Goal: Task Accomplishment & Management: Manage account settings

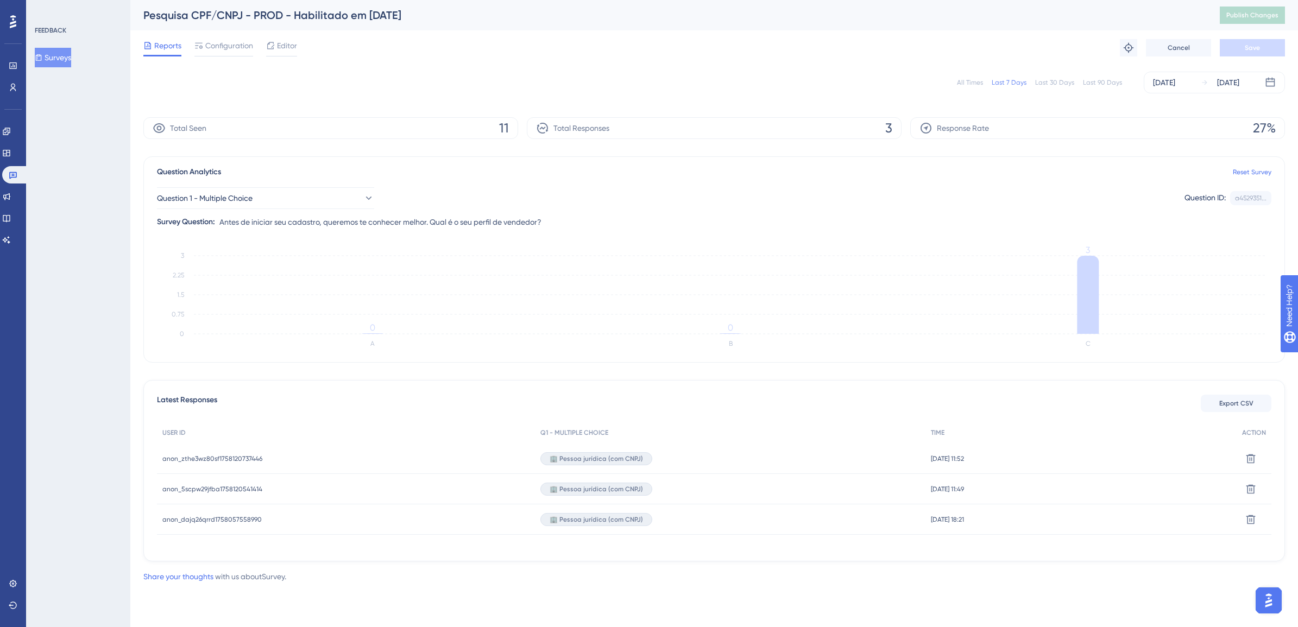
click at [55, 53] on button "Surveys" at bounding box center [53, 58] width 36 height 20
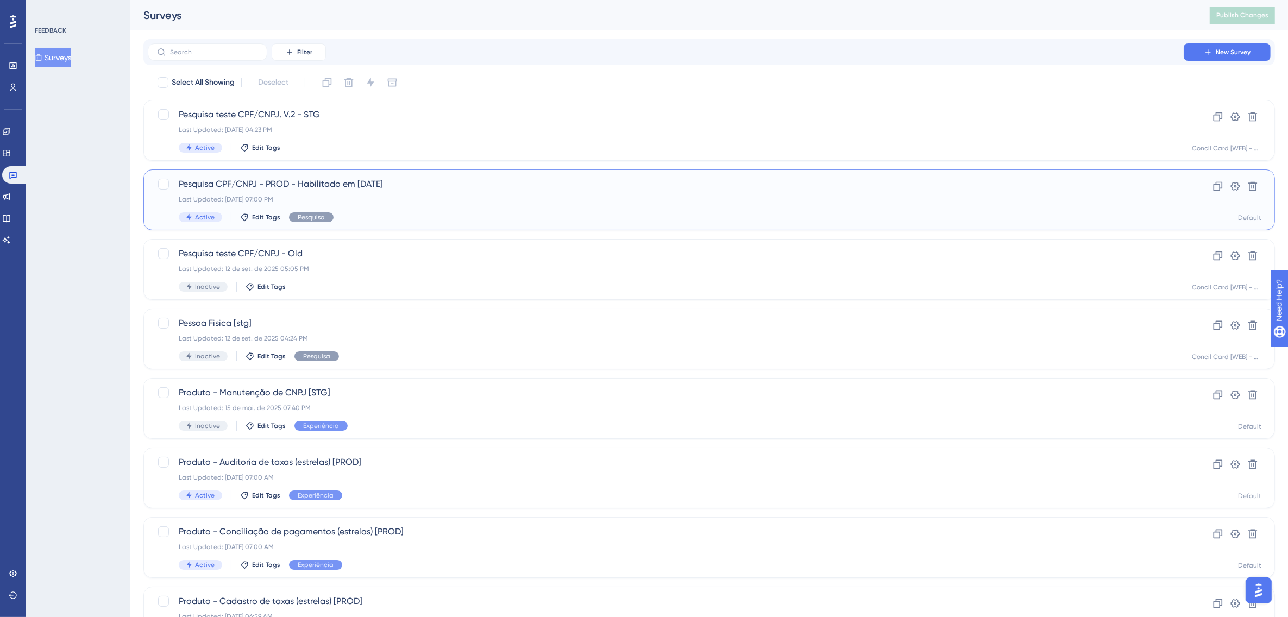
click at [370, 204] on div "Pesquisa CPF/CNPJ - PROD - Habilitado em [DATE] Last Updated: [DATE] 07:00 PM A…" at bounding box center [666, 200] width 974 height 45
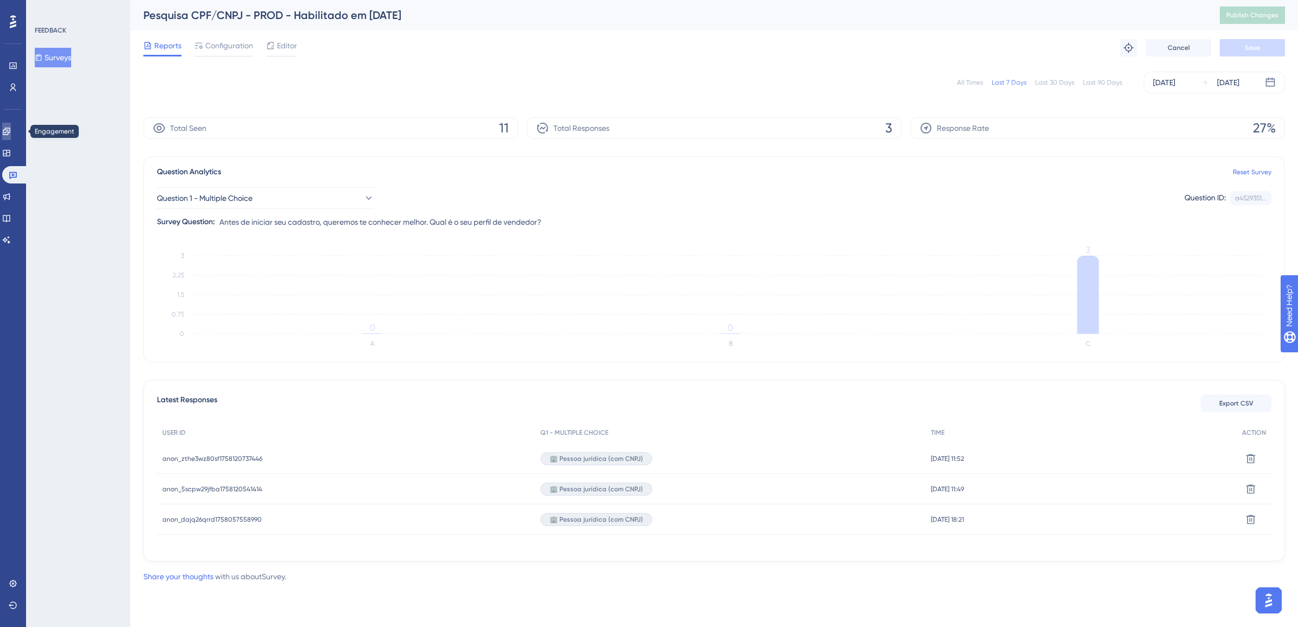
click at [11, 128] on icon at bounding box center [6, 131] width 9 height 9
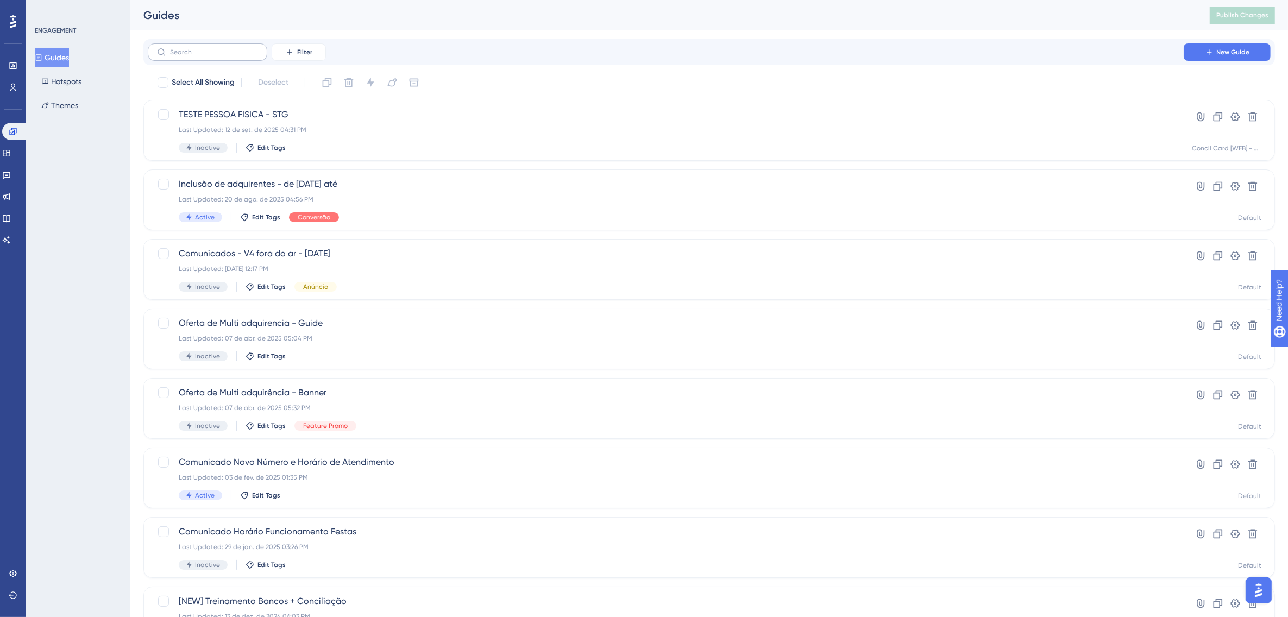
click at [223, 60] on label at bounding box center [207, 51] width 119 height 17
click at [223, 56] on input "text" at bounding box center [214, 52] width 88 height 8
click at [298, 465] on span "Comunicado Novo Número e Horário de Atendimento" at bounding box center [666, 462] width 974 height 13
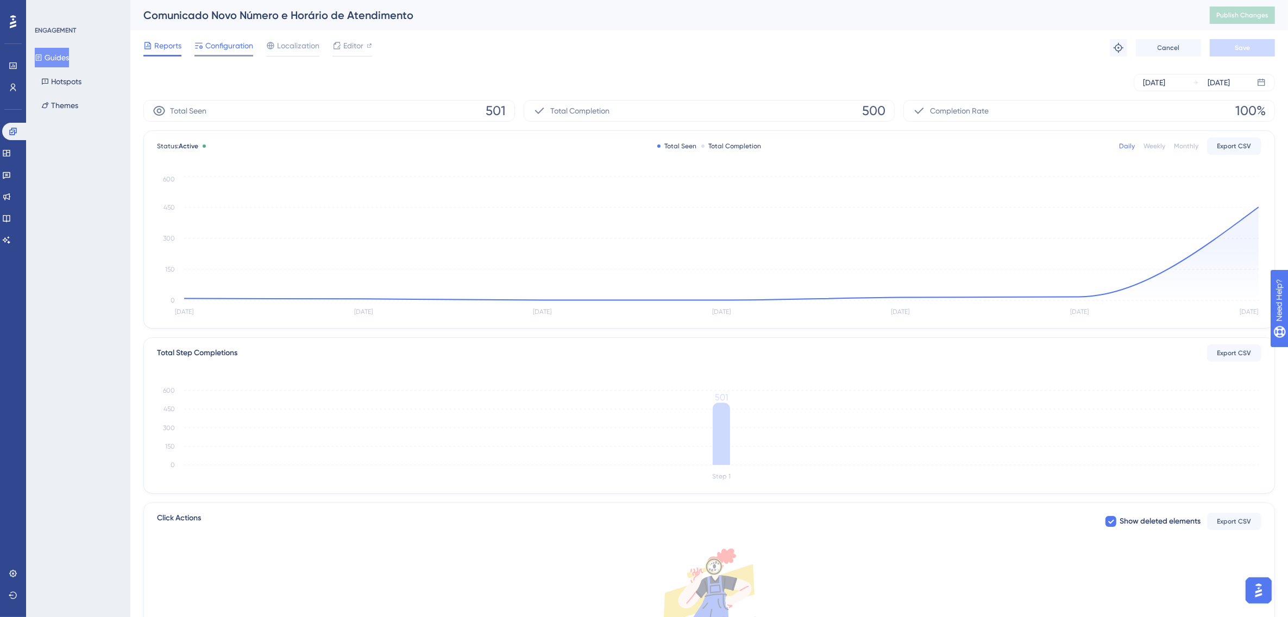
click at [228, 47] on span "Configuration" at bounding box center [229, 45] width 48 height 13
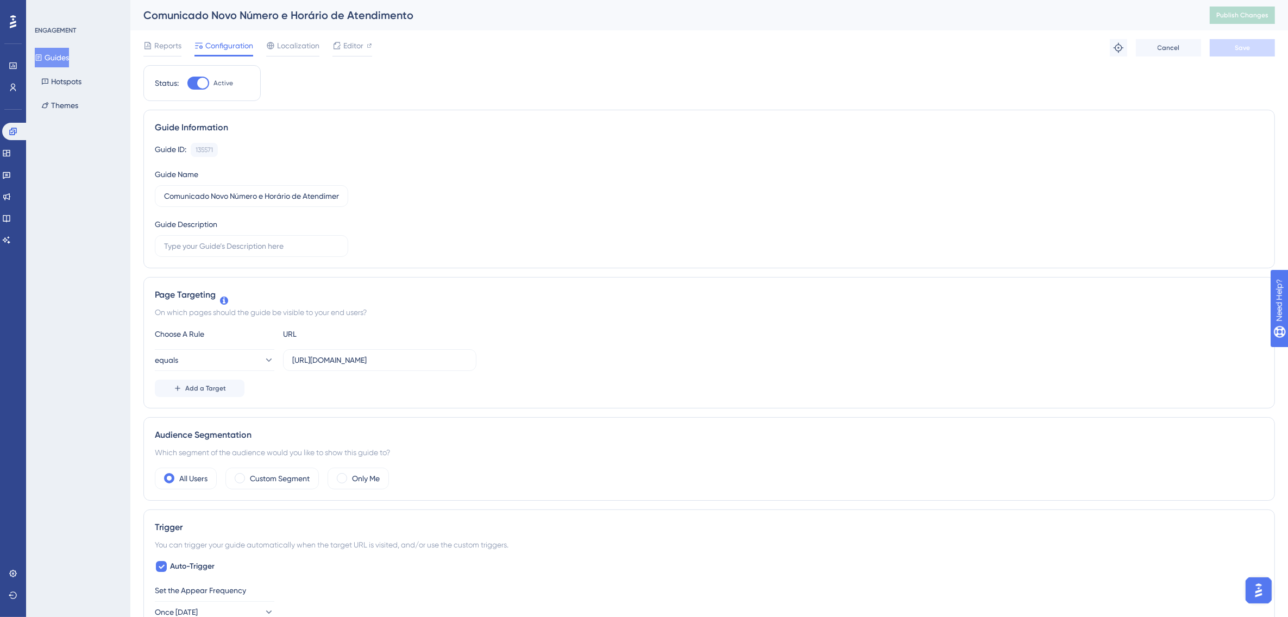
click at [197, 85] on div at bounding box center [198, 83] width 22 height 13
click at [187, 84] on input "Active" at bounding box center [187, 83] width 1 height 1
checkbox input "false"
click at [1237, 44] on span "Save" at bounding box center [1241, 47] width 15 height 9
click at [1253, 14] on span "Publish Changes" at bounding box center [1242, 15] width 52 height 9
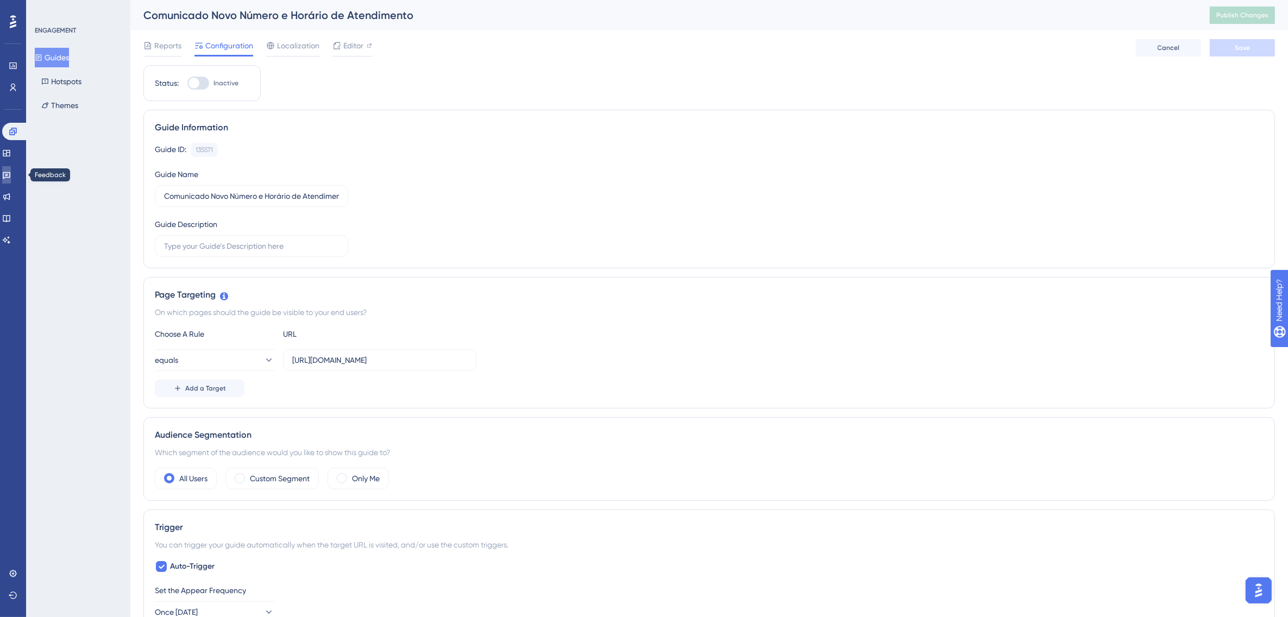
click at [11, 174] on icon at bounding box center [6, 175] width 9 height 9
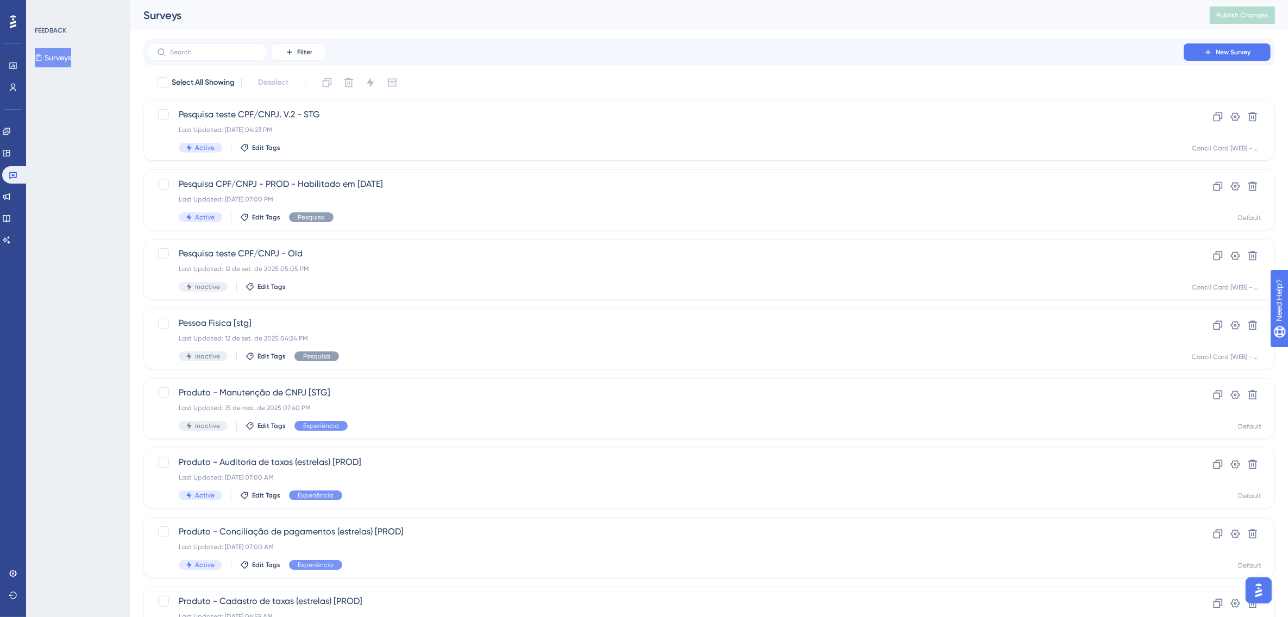
click at [55, 53] on button "Surveys" at bounding box center [53, 58] width 36 height 20
